Goal: Task Accomplishment & Management: Manage account settings

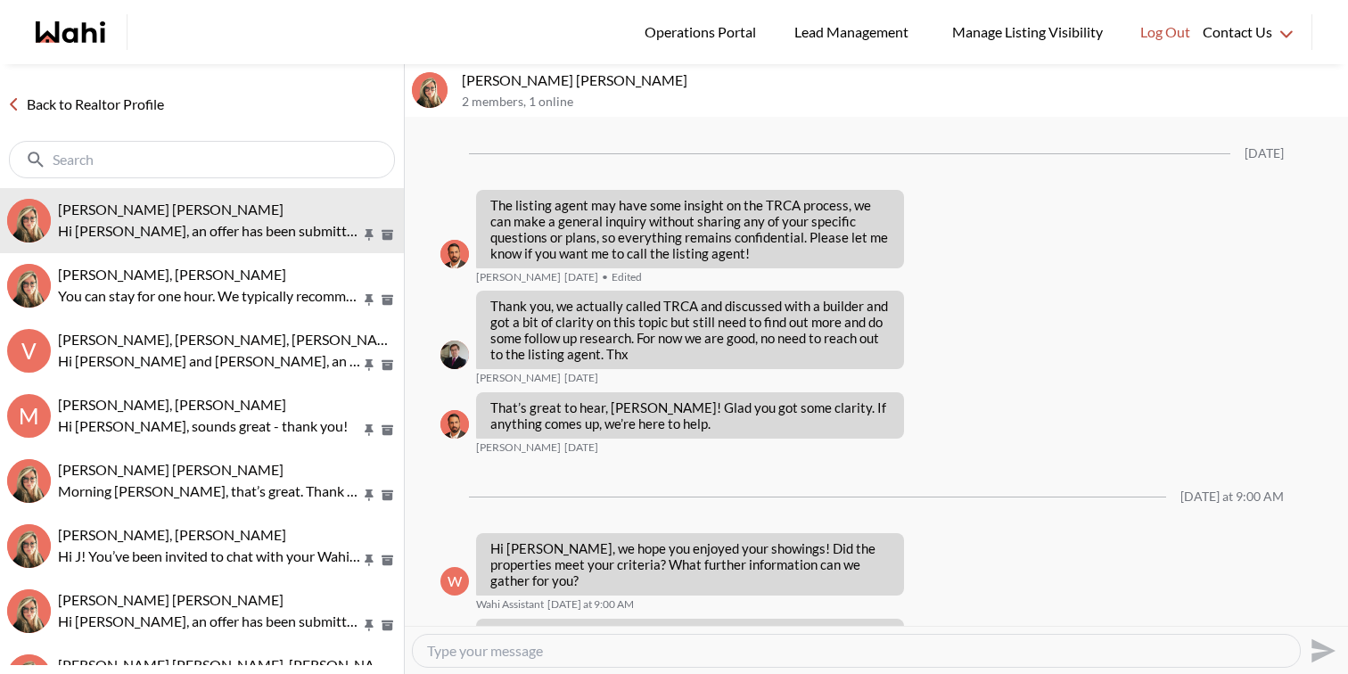
scroll to position [2242, 0]
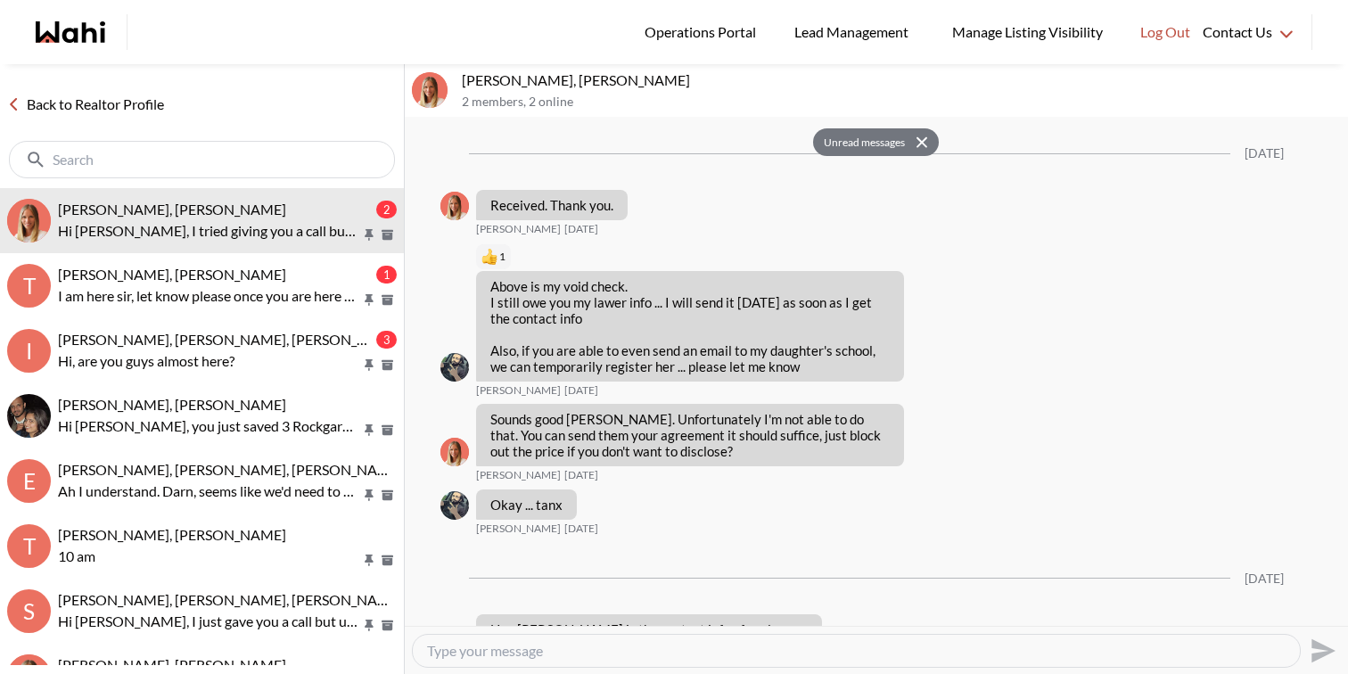
scroll to position [2114, 0]
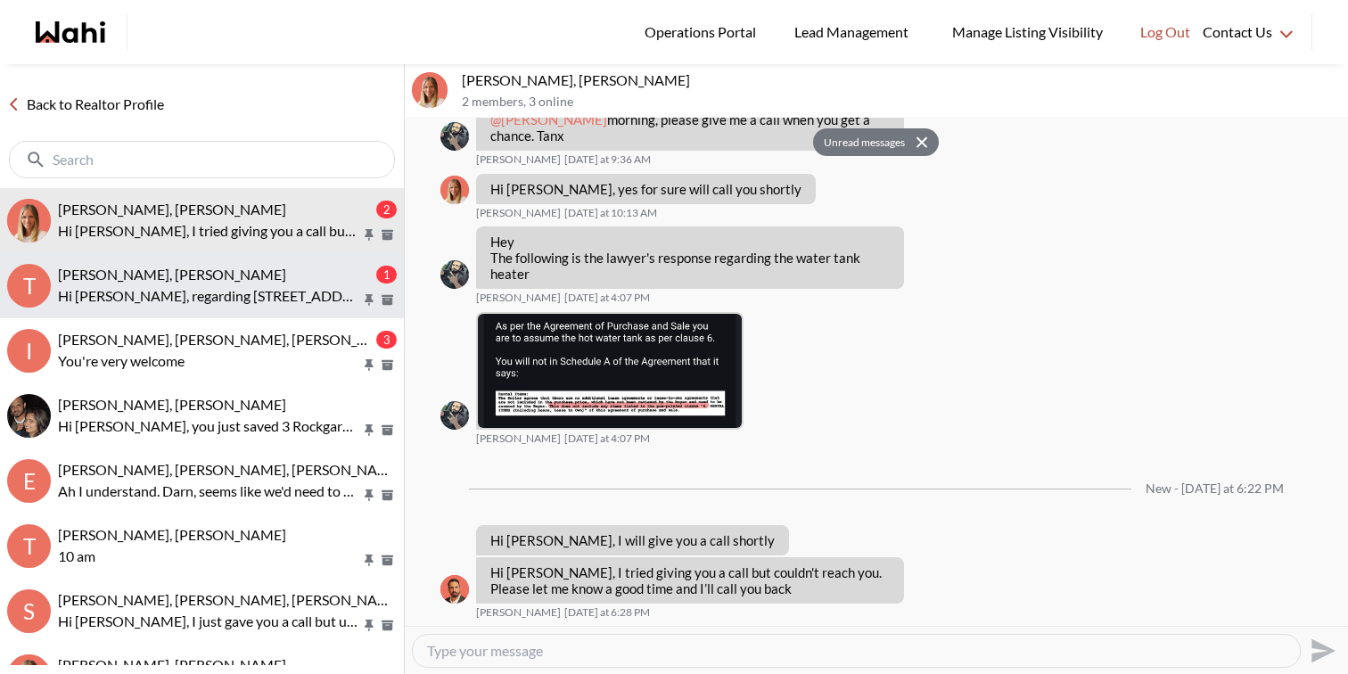
click at [309, 301] on p "Hi [PERSON_NAME], regarding [STREET_ADDRESS][PERSON_NAME]. Parking and locker a…" at bounding box center [209, 295] width 303 height 21
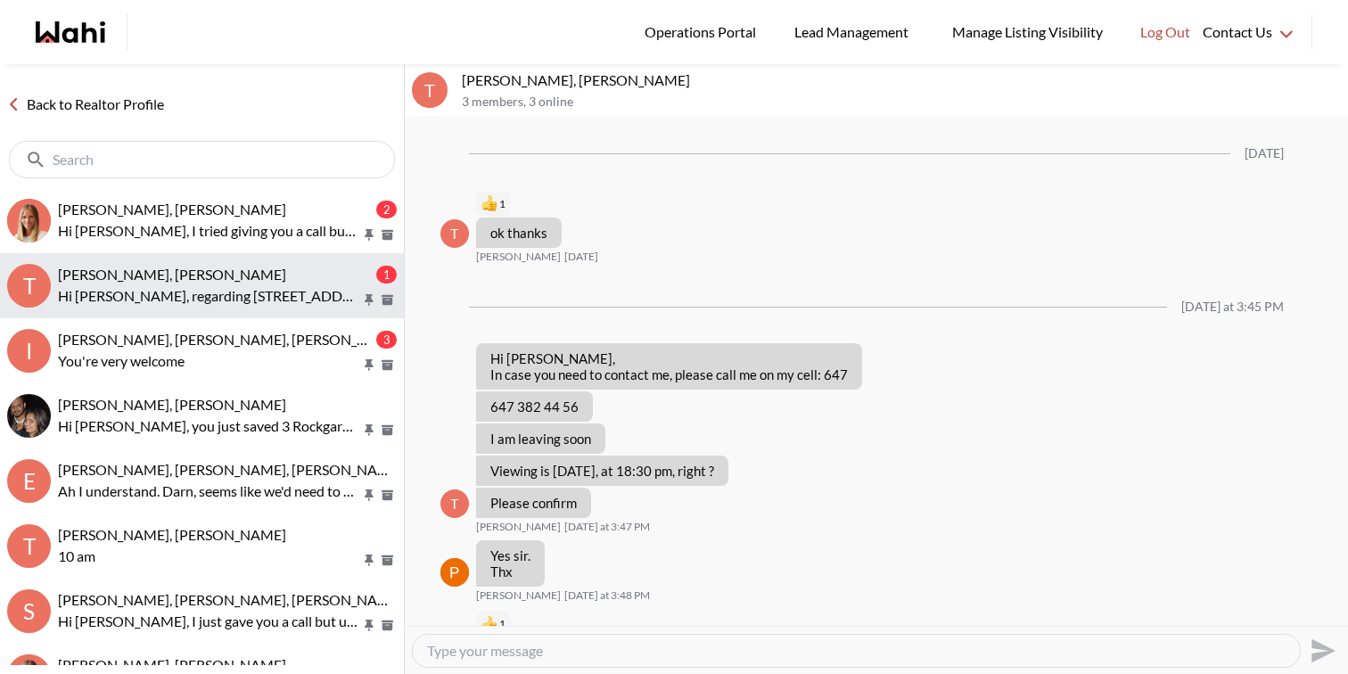
scroll to position [1726, 0]
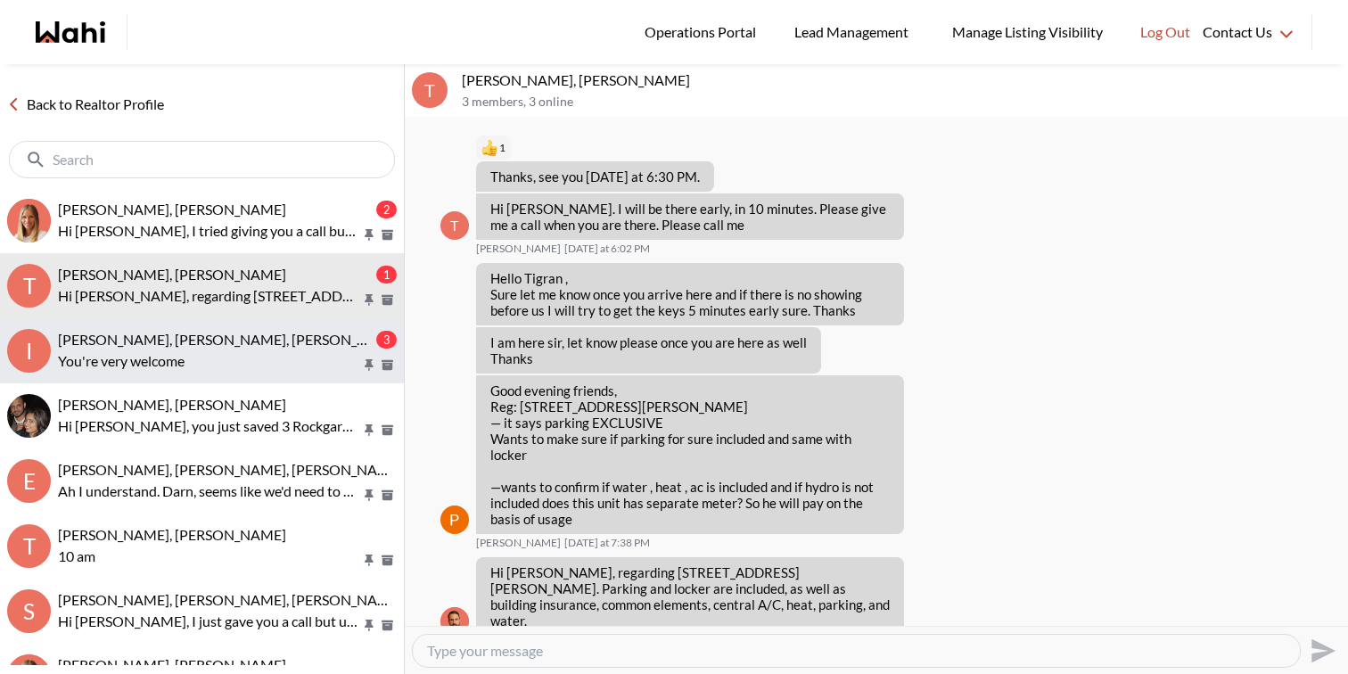
click at [224, 367] on p "You're very welcome" at bounding box center [209, 360] width 303 height 21
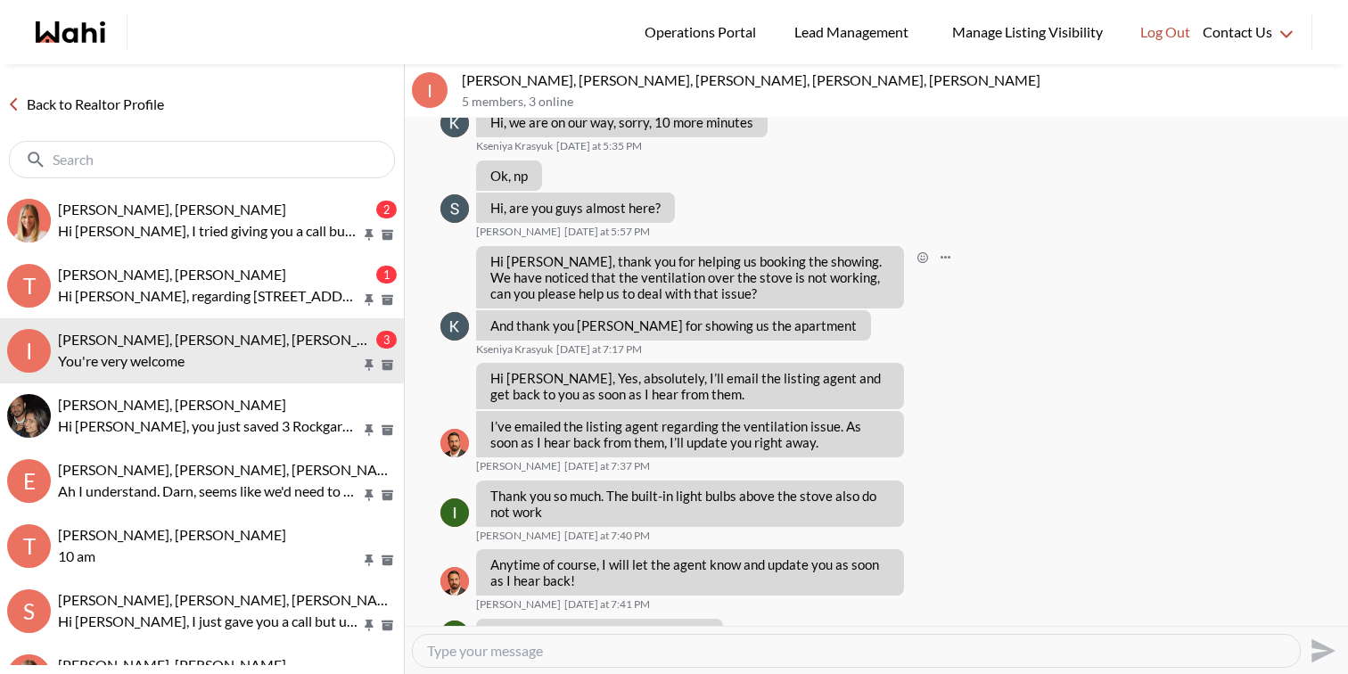
scroll to position [977, 0]
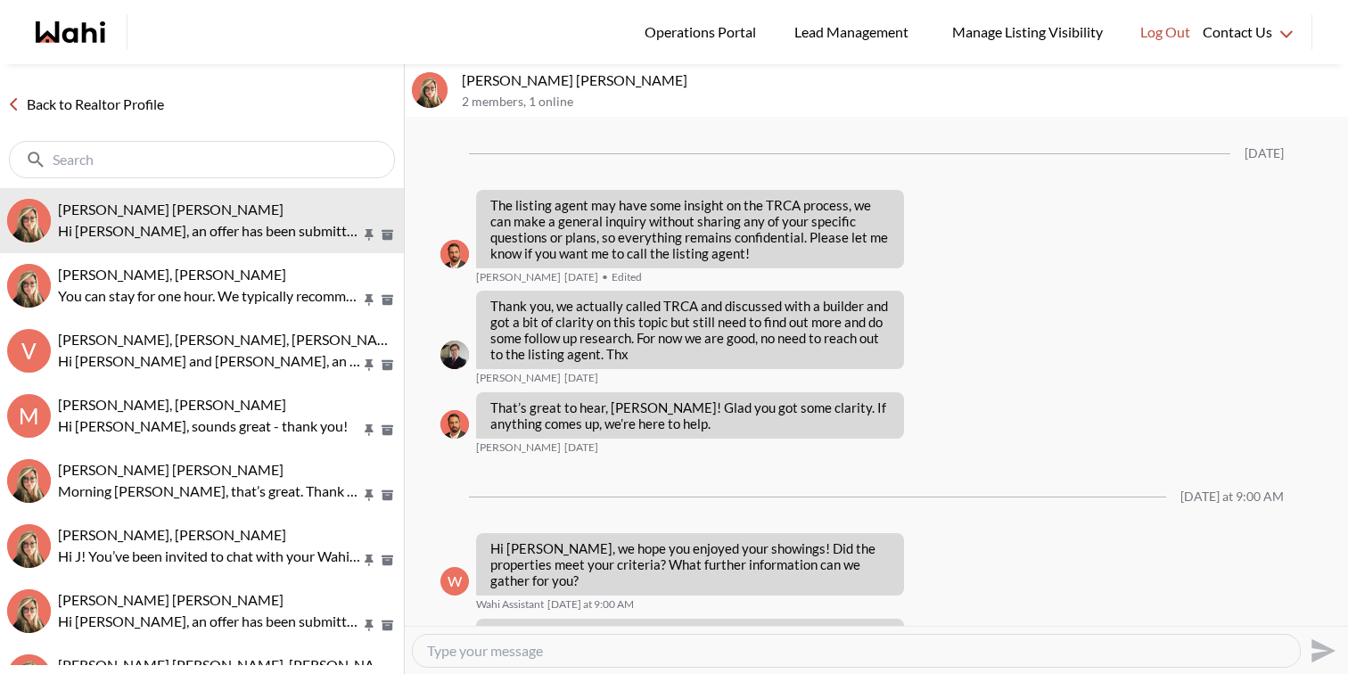
scroll to position [2242, 0]
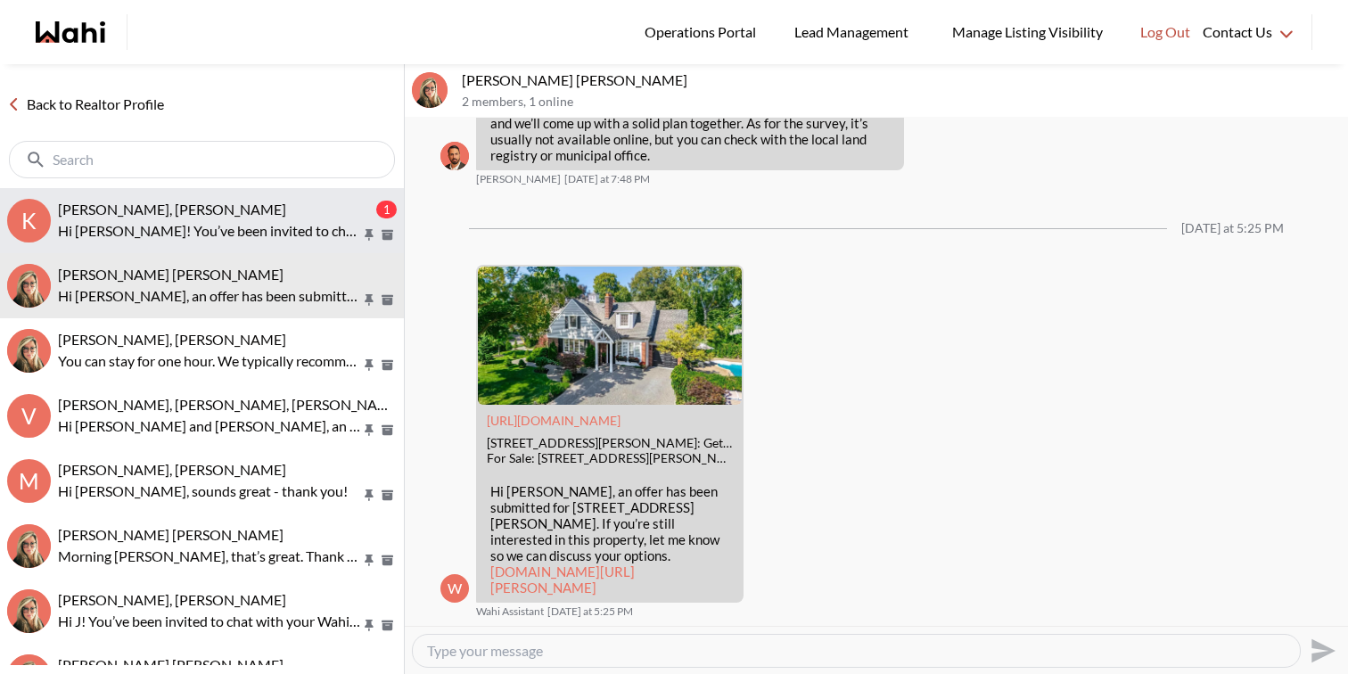
click at [226, 228] on p "Hi [PERSON_NAME]! You’ve been invited to chat with your Wahi Realtor, [PERSON_N…" at bounding box center [209, 230] width 303 height 21
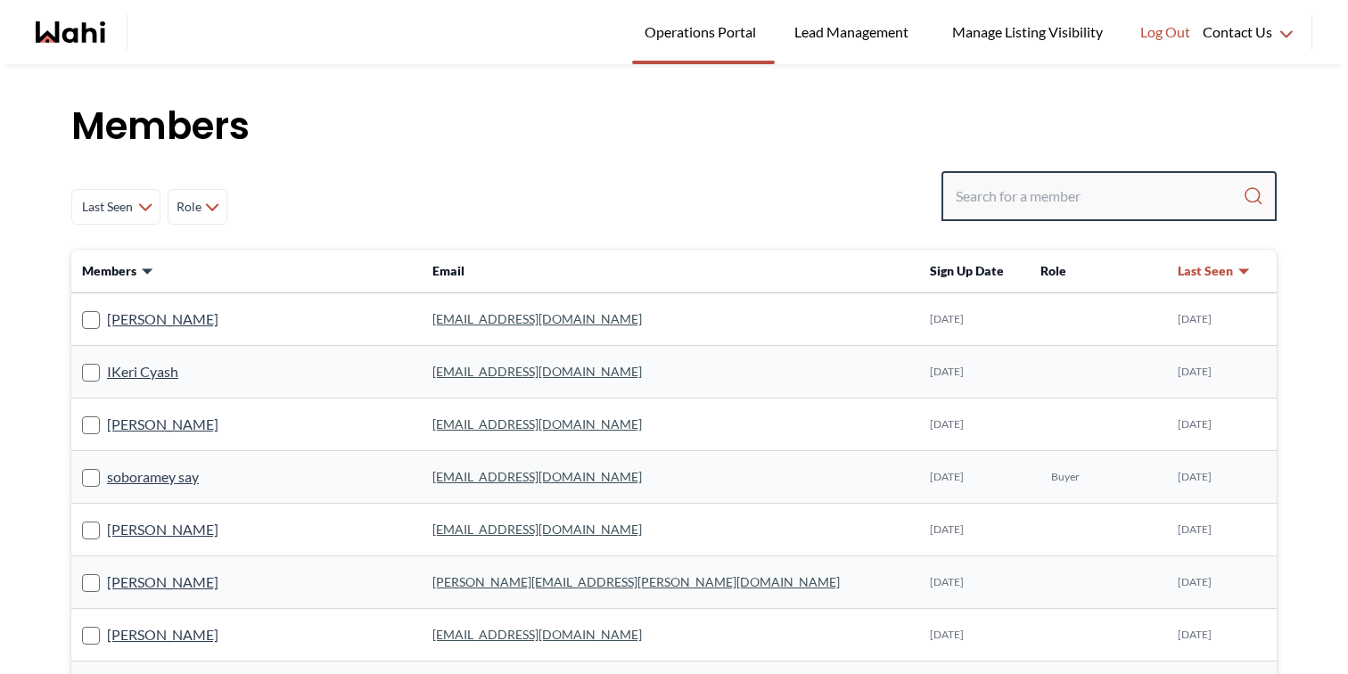
click at [1126, 187] on input "Search input" at bounding box center [1099, 196] width 287 height 32
paste input "hodge.kevin@ymail.com"
type input "hodge.kevin@ymail.com"
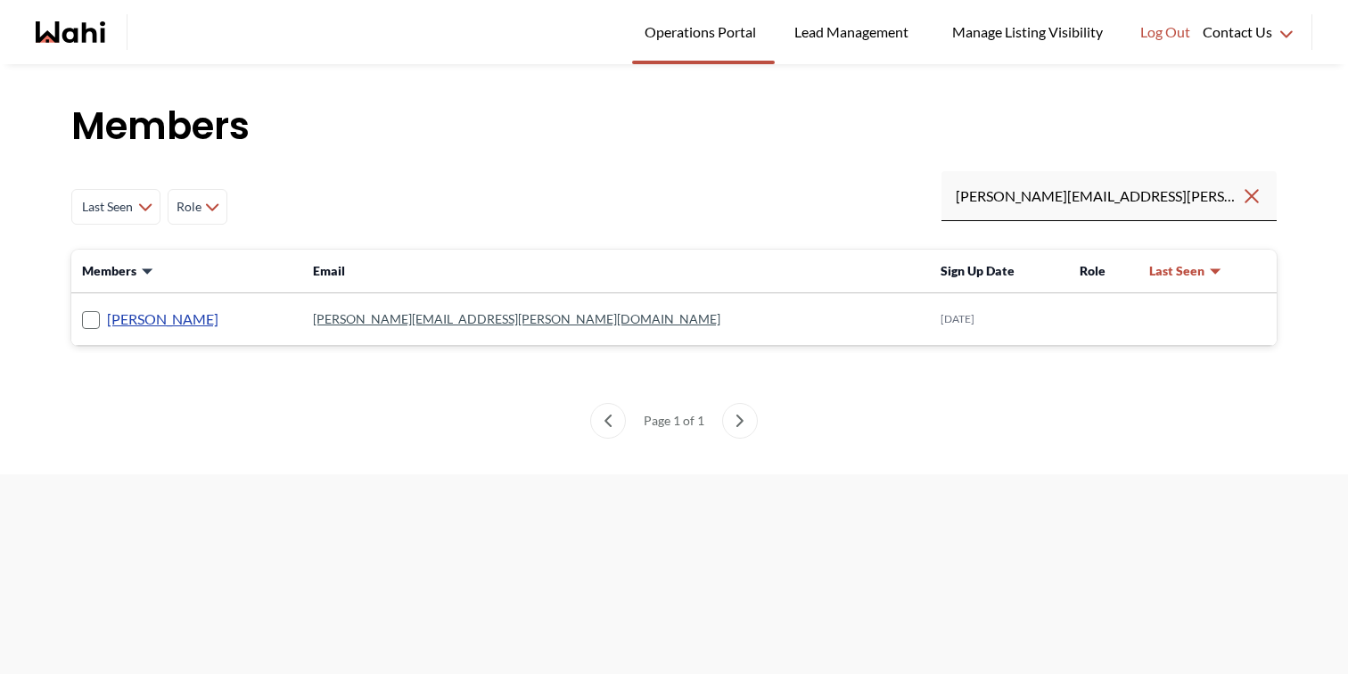
click at [168, 319] on link "Kevin Hodge" at bounding box center [162, 319] width 111 height 23
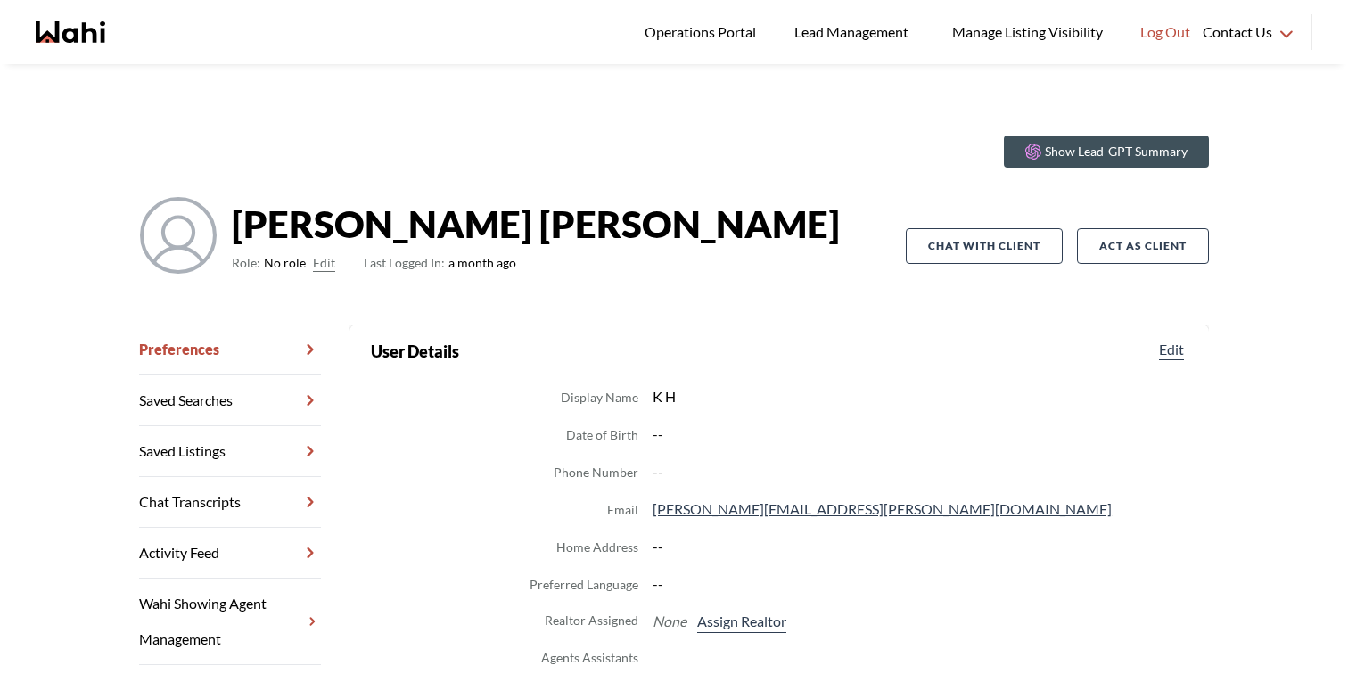
click at [317, 268] on button "Edit" at bounding box center [324, 262] width 22 height 21
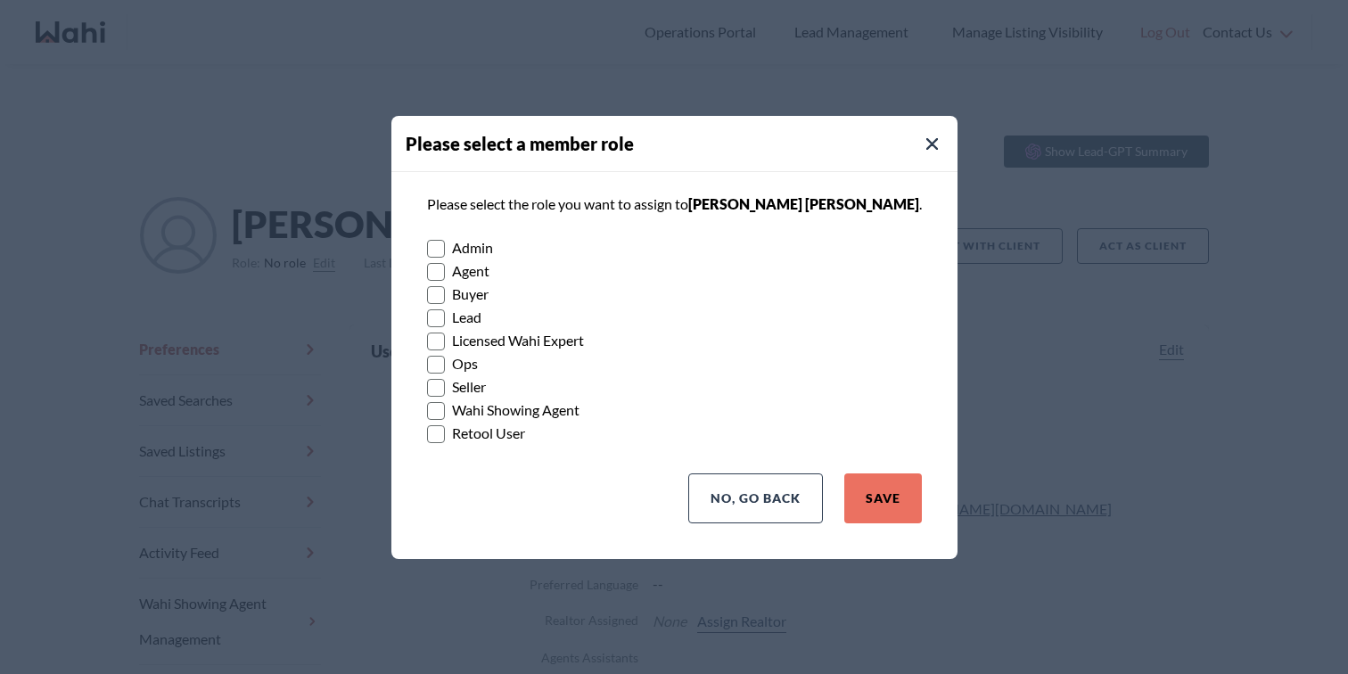
click at [493, 292] on label "Buyer" at bounding box center [674, 294] width 495 height 23
click at [427, 292] on input "Buyer" at bounding box center [427, 289] width 0 height 12
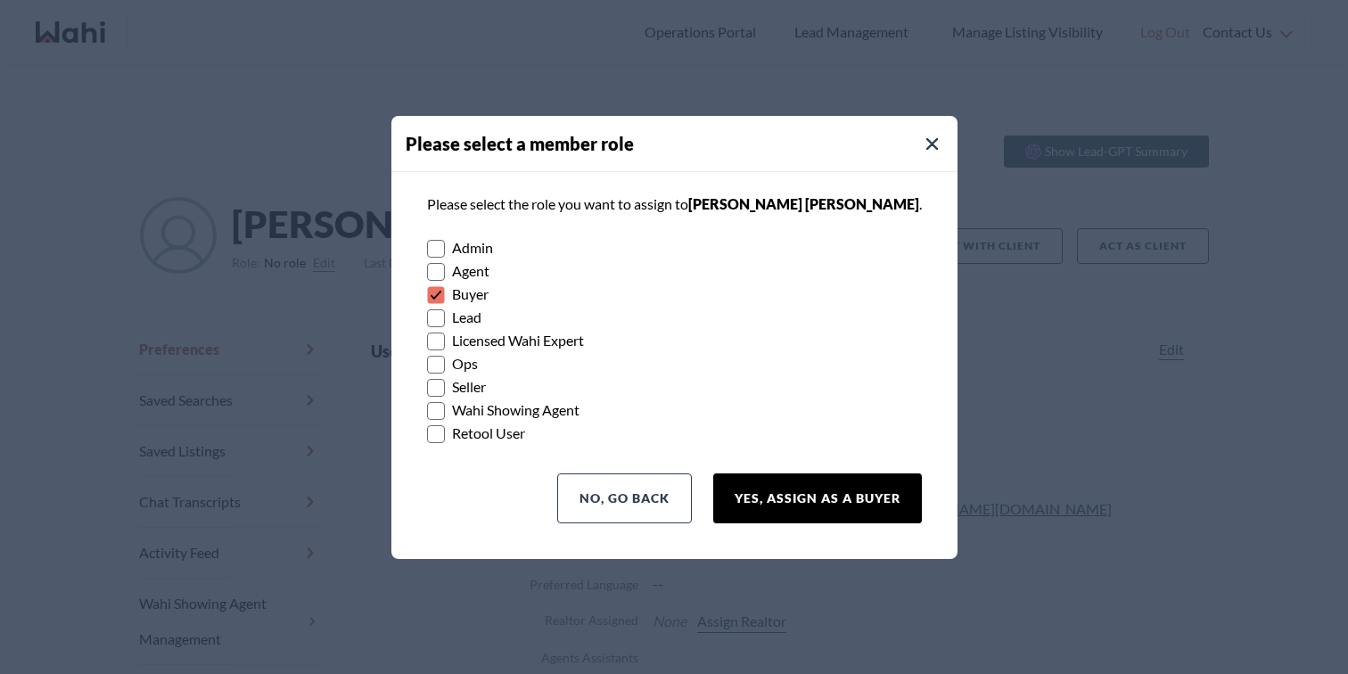
click at [768, 505] on button "Yes, Assign as a Buyer" at bounding box center [817, 499] width 209 height 50
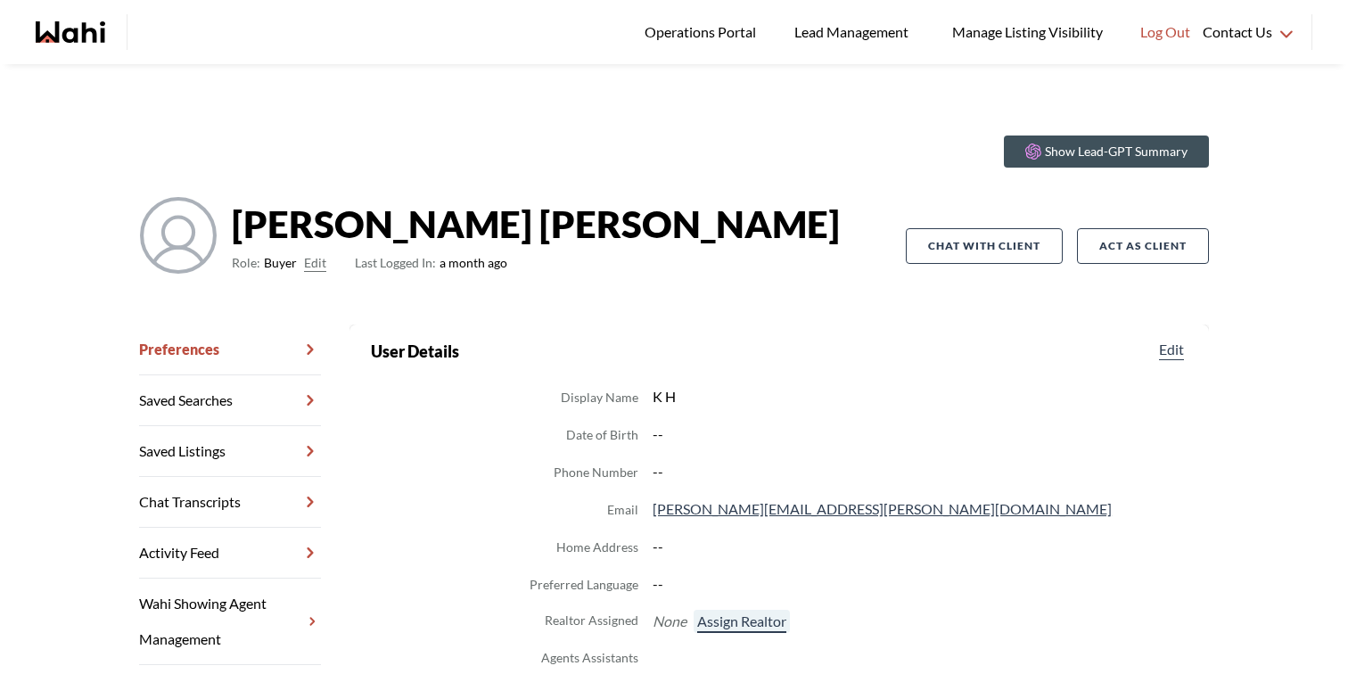
click at [739, 625] on button "Assign Realtor" at bounding box center [742, 621] width 96 height 23
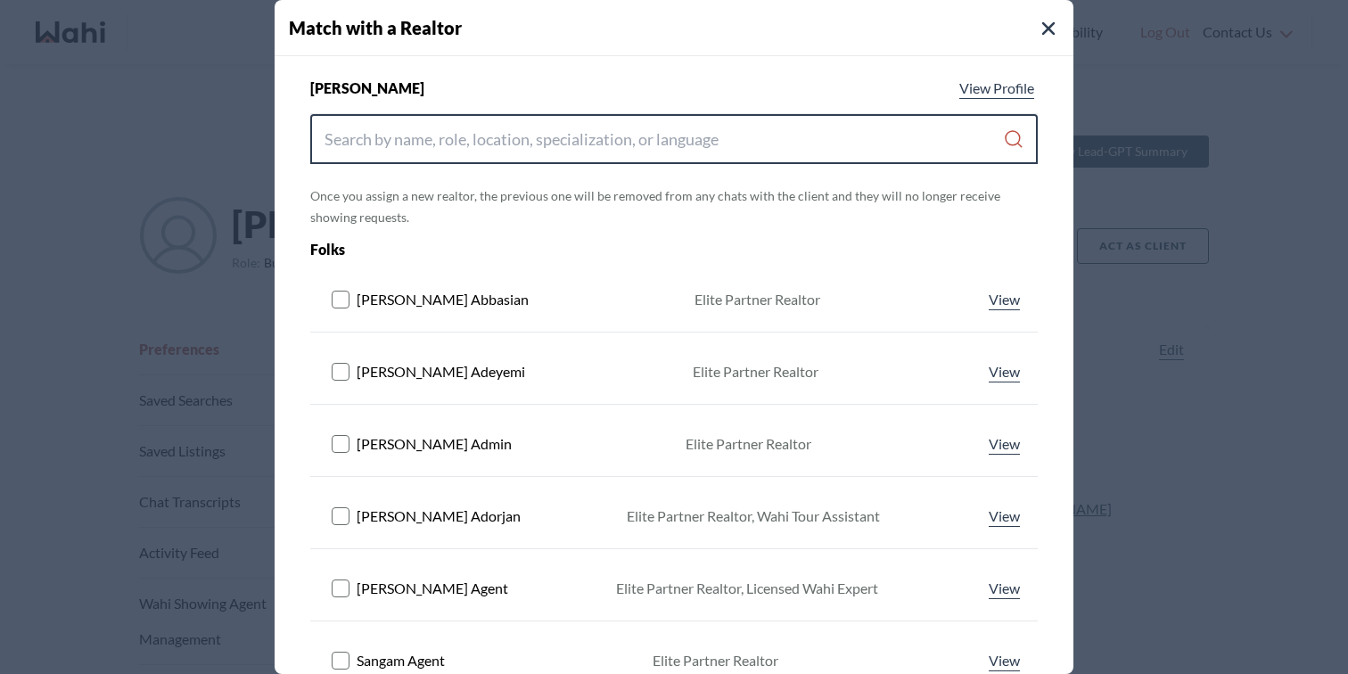
click at [614, 153] on input "Search input" at bounding box center [664, 139] width 679 height 32
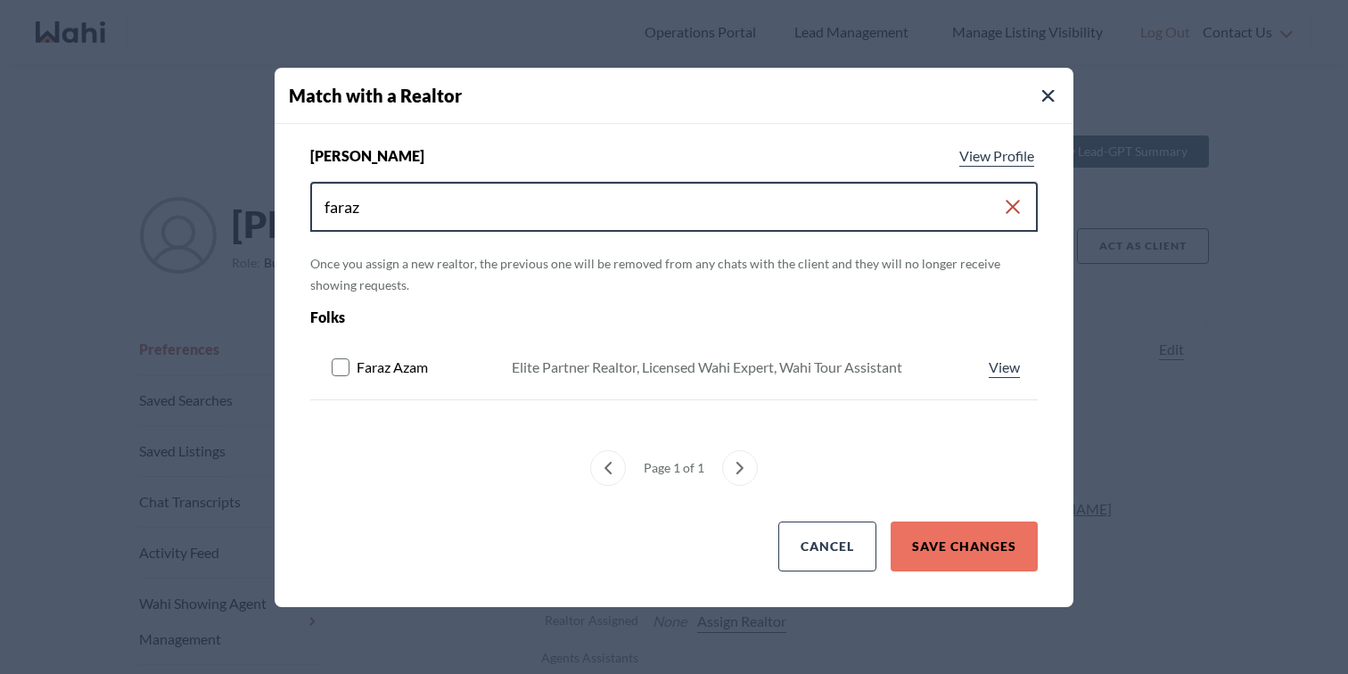
type input "faraz"
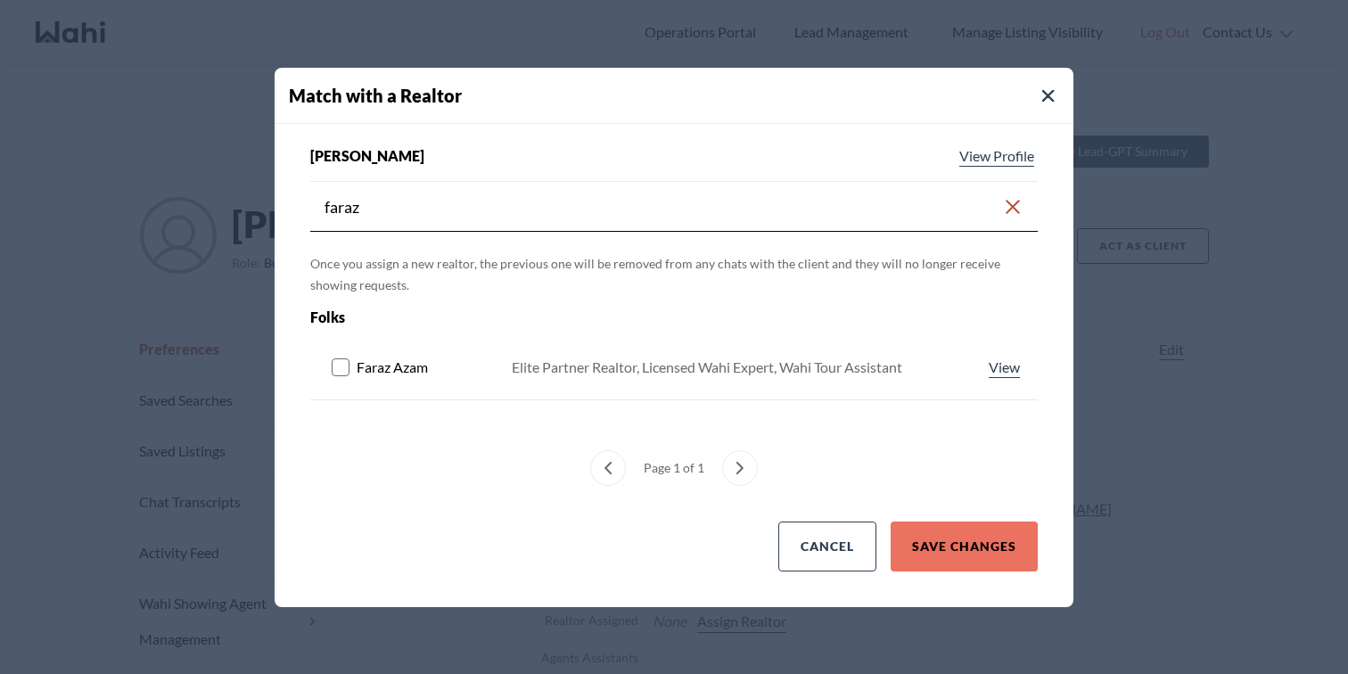
click at [341, 366] on rect at bounding box center [341, 367] width 17 height 17
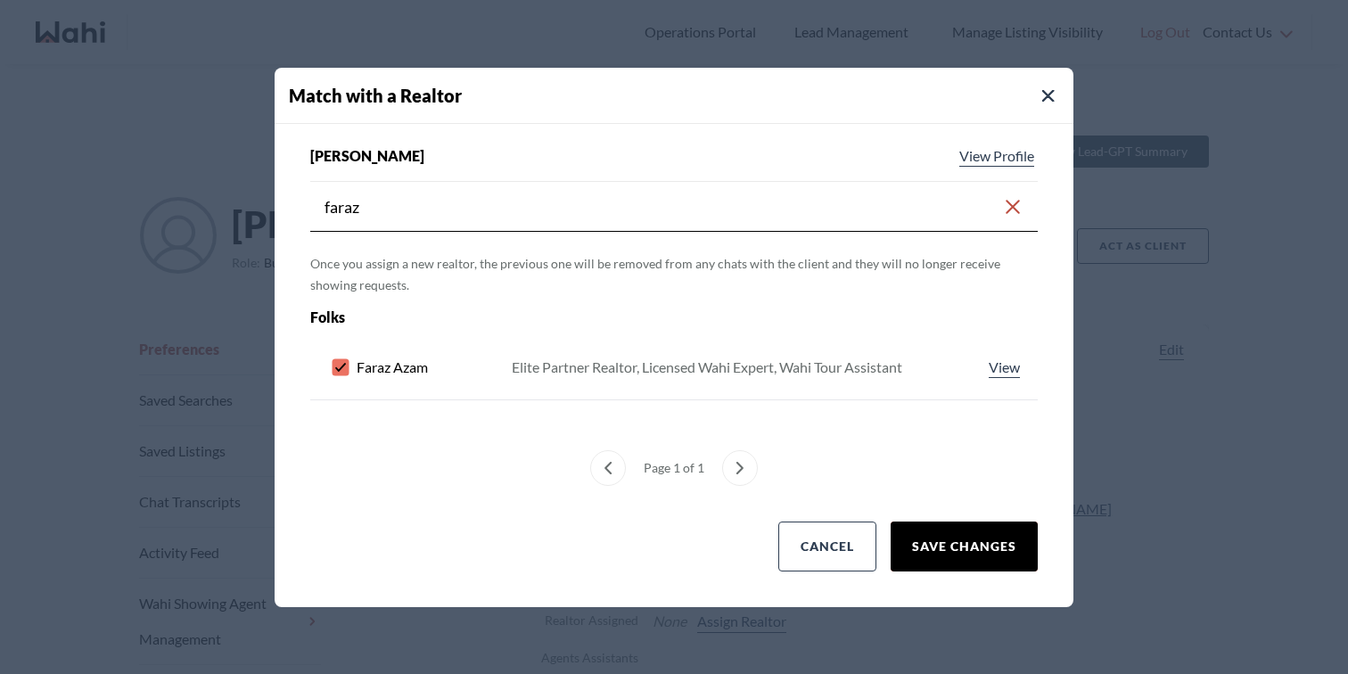
click at [917, 540] on button "Save Changes" at bounding box center [964, 547] width 147 height 50
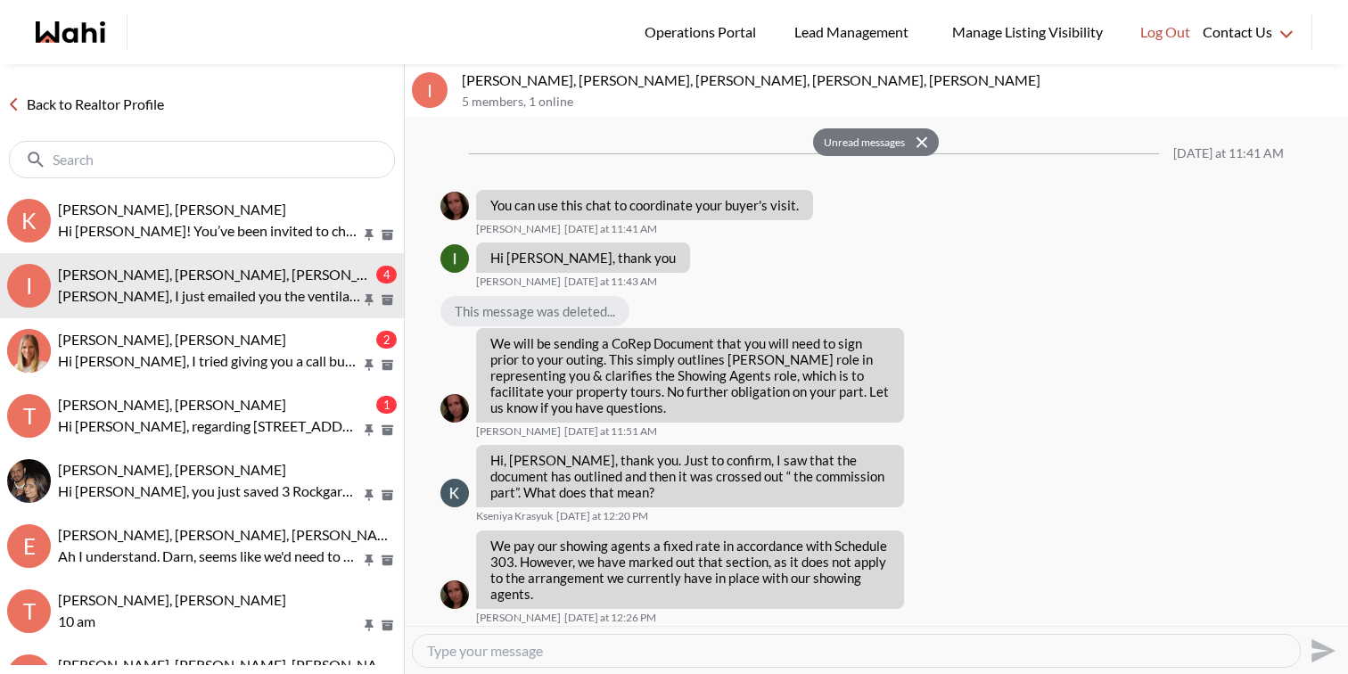
scroll to position [1118, 0]
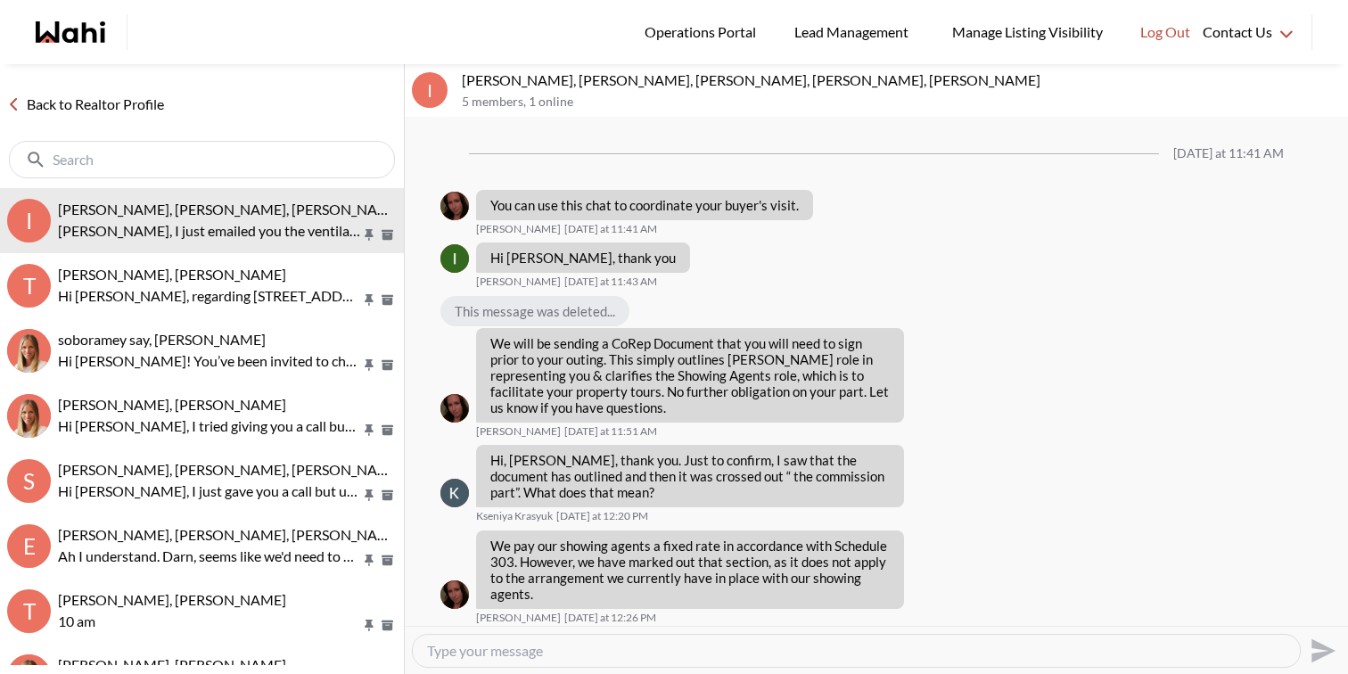
scroll to position [1026, 0]
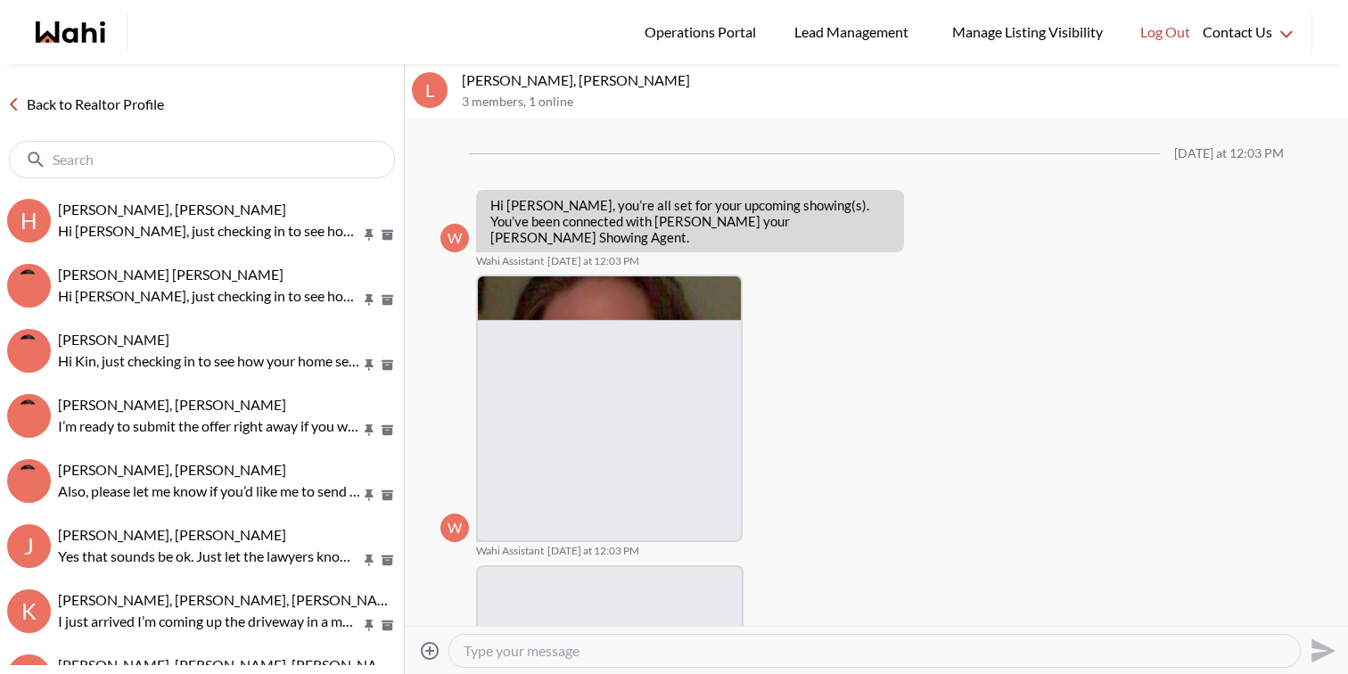
scroll to position [593, 0]
